Goal: Information Seeking & Learning: Find specific fact

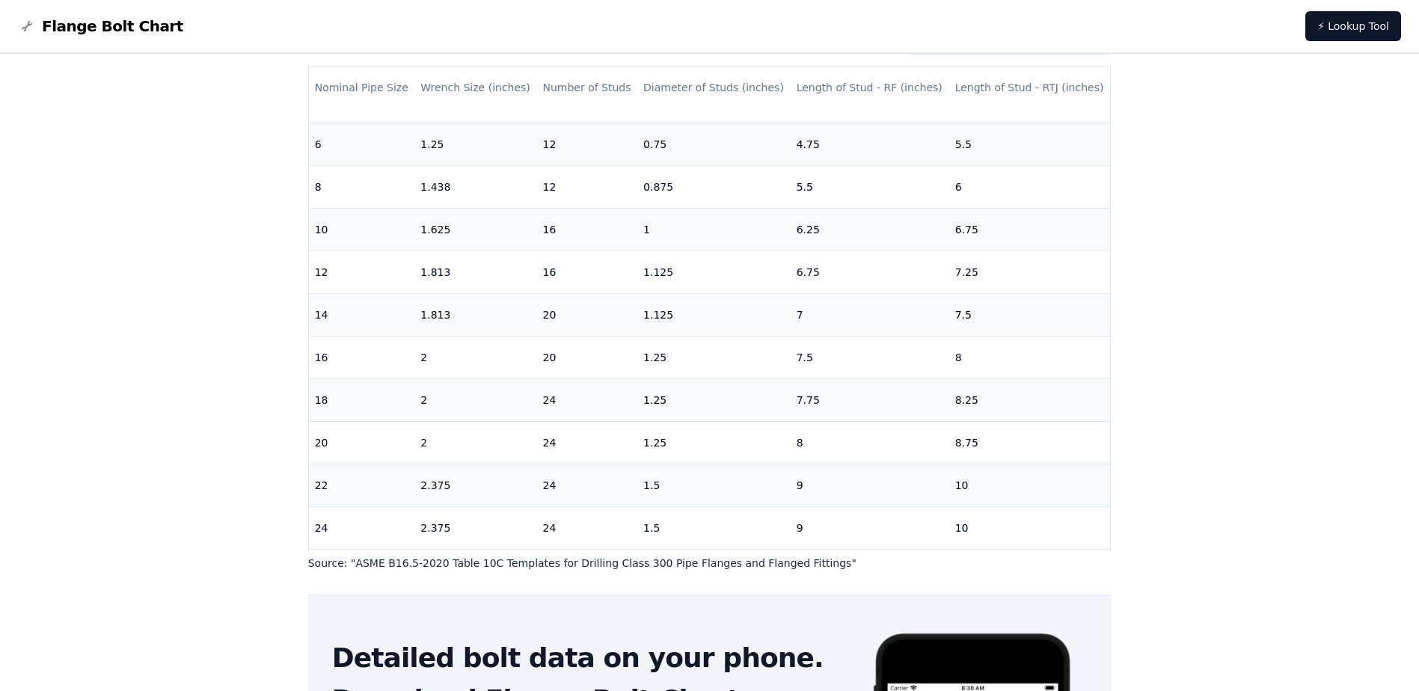
scroll to position [224, 0]
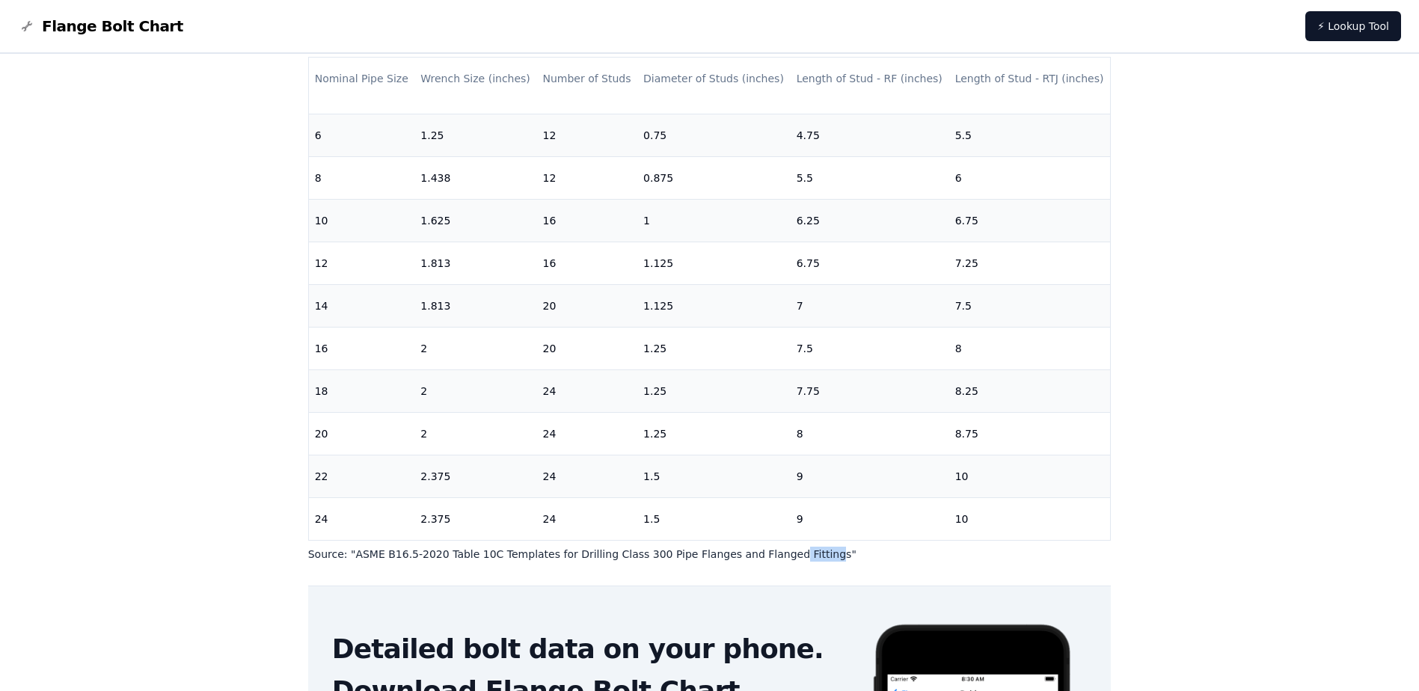
drag, startPoint x: 744, startPoint y: 543, endPoint x: 796, endPoint y: 543, distance: 52.4
click at [796, 543] on div "300 Class Flanges Inches (fractions) Inches (decimals) Millimeters Nominal Pipe…" at bounding box center [710, 284] width 804 height 556
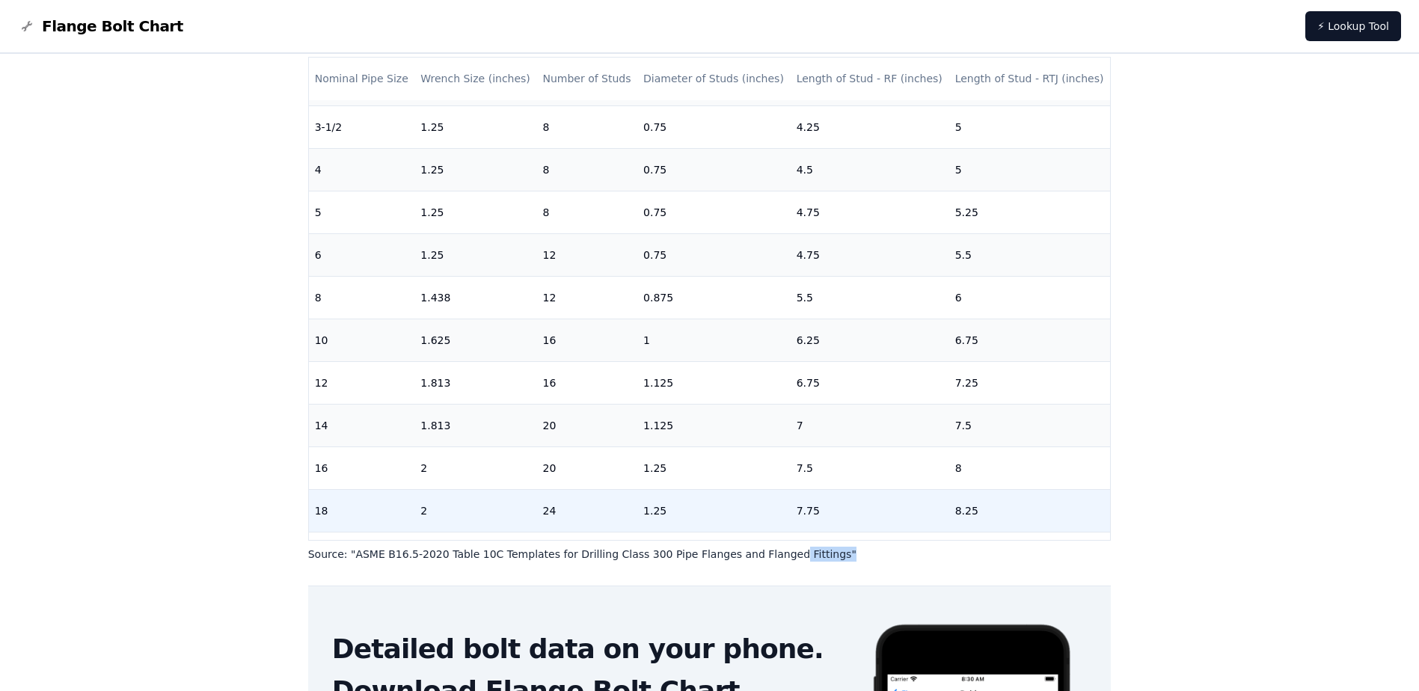
scroll to position [317, 0]
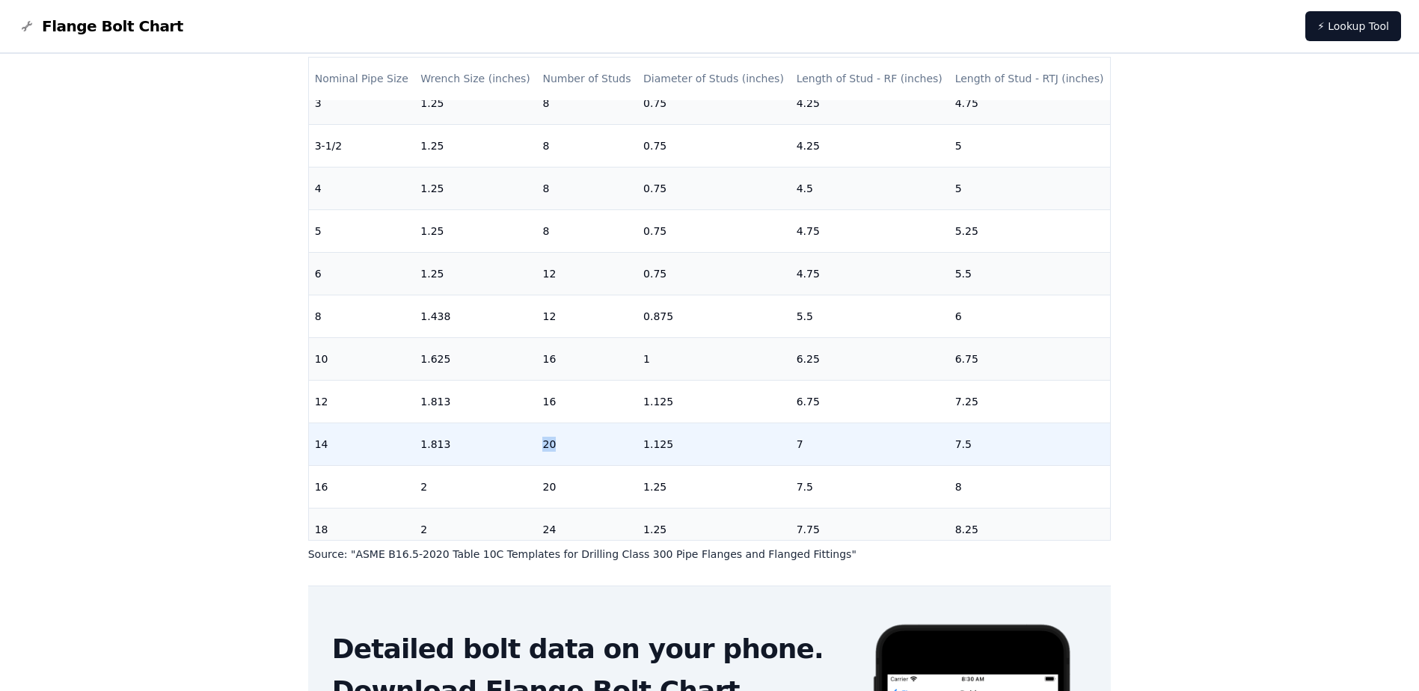
drag, startPoint x: 566, startPoint y: 444, endPoint x: 494, endPoint y: 444, distance: 71.8
click at [494, 444] on tr "14 1.813 20 1.125 7 7.5" at bounding box center [710, 444] width 802 height 43
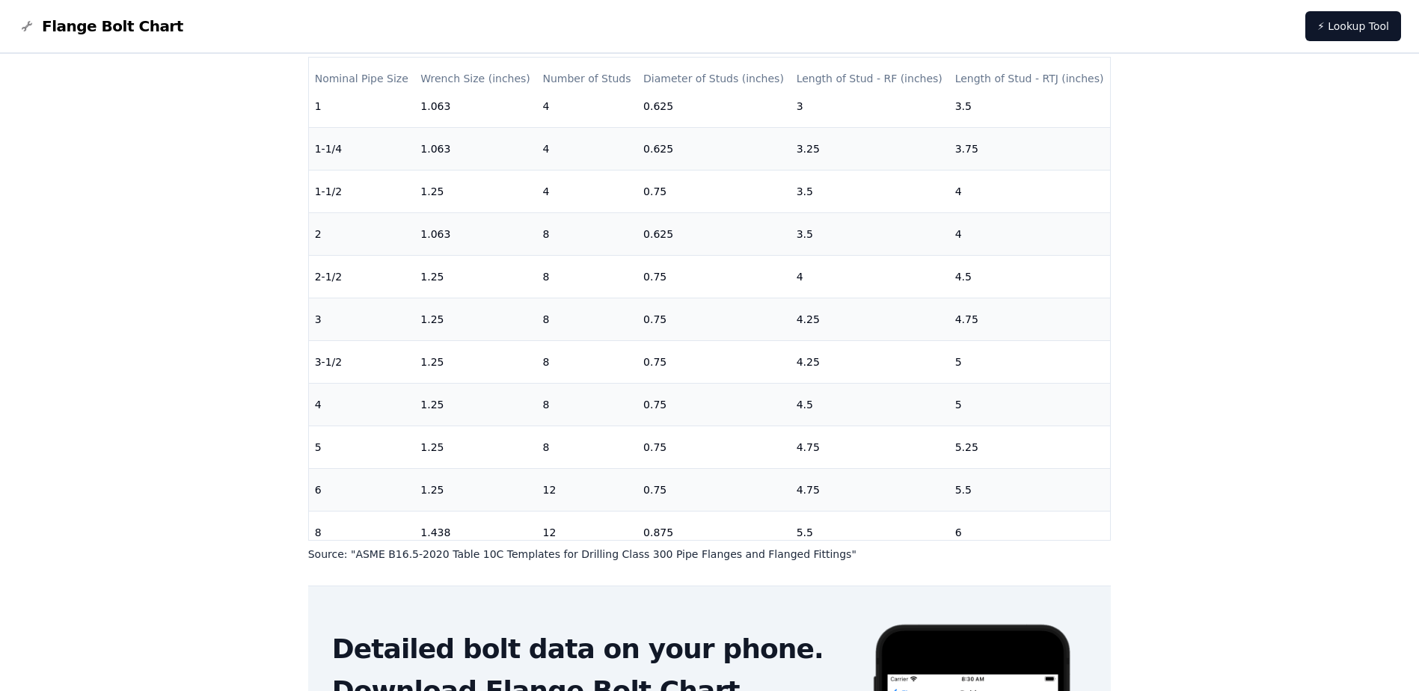
scroll to position [299, 0]
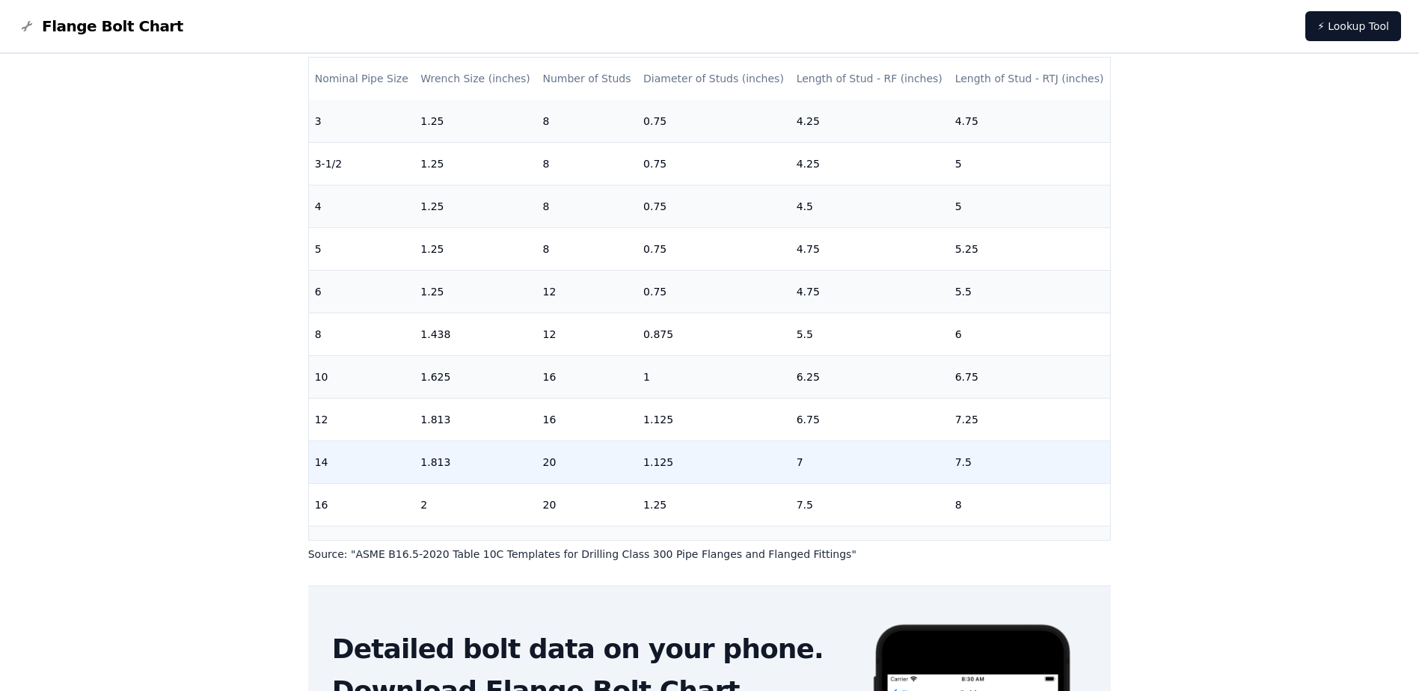
click at [695, 465] on td "1.125" at bounding box center [714, 462] width 153 height 43
click at [695, 464] on td "1.125" at bounding box center [714, 462] width 153 height 43
drag, startPoint x: 665, startPoint y: 465, endPoint x: 641, endPoint y: 465, distance: 24.7
click at [641, 465] on td "1.125" at bounding box center [714, 462] width 153 height 43
drag, startPoint x: 641, startPoint y: 465, endPoint x: 681, endPoint y: 471, distance: 41.0
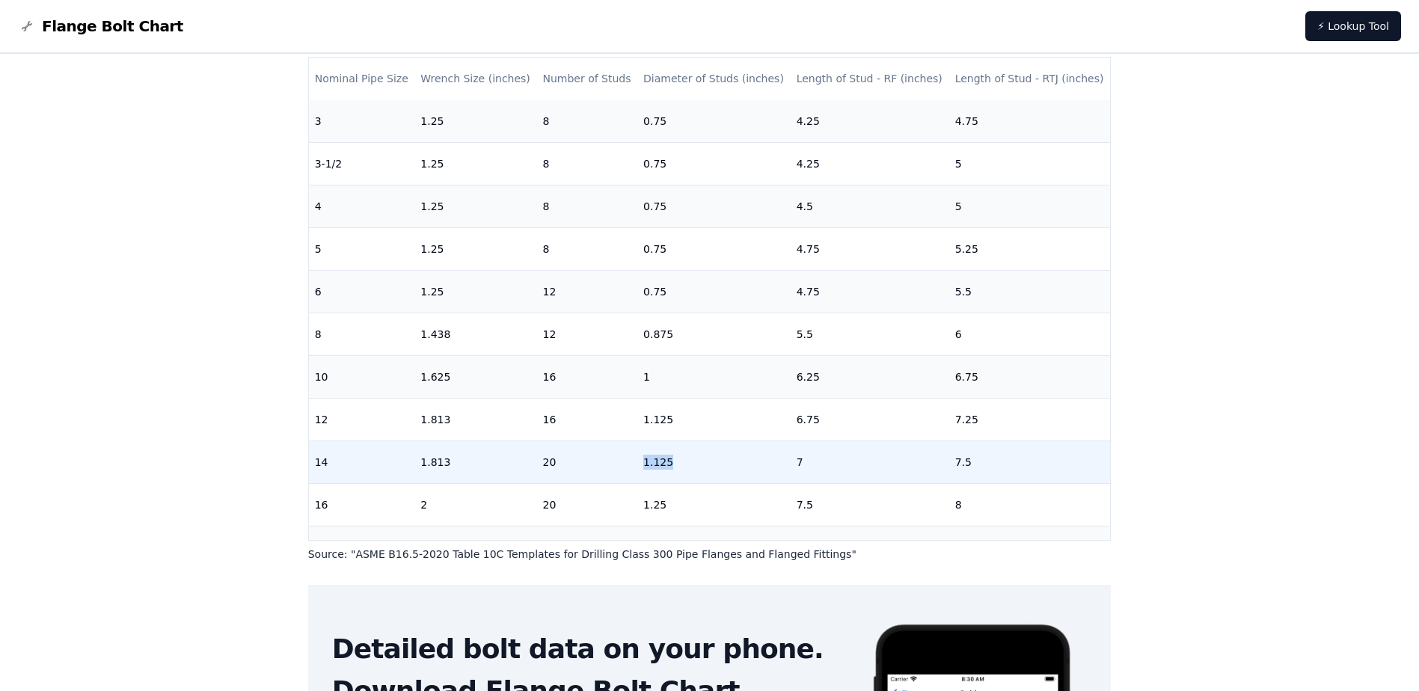
click at [681, 471] on td "1.125" at bounding box center [714, 462] width 153 height 43
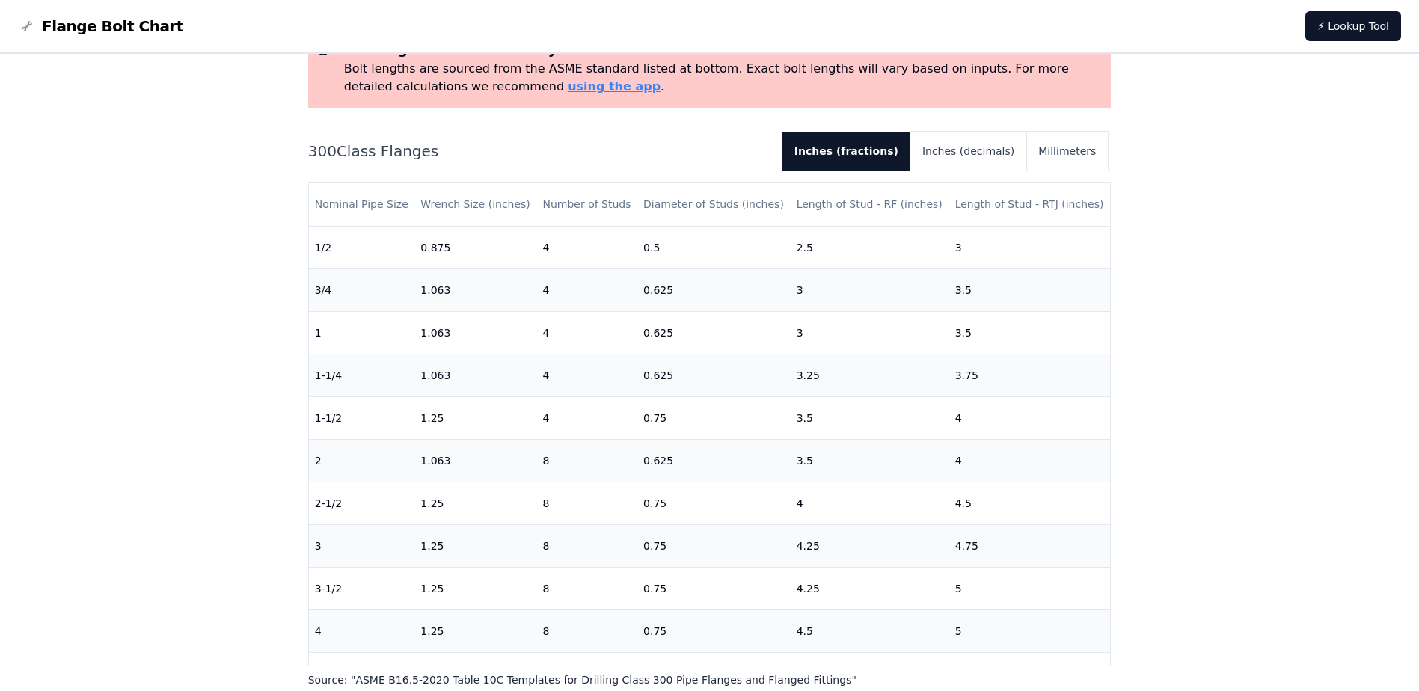
scroll to position [0, 0]
